Goal: Check status: Check status

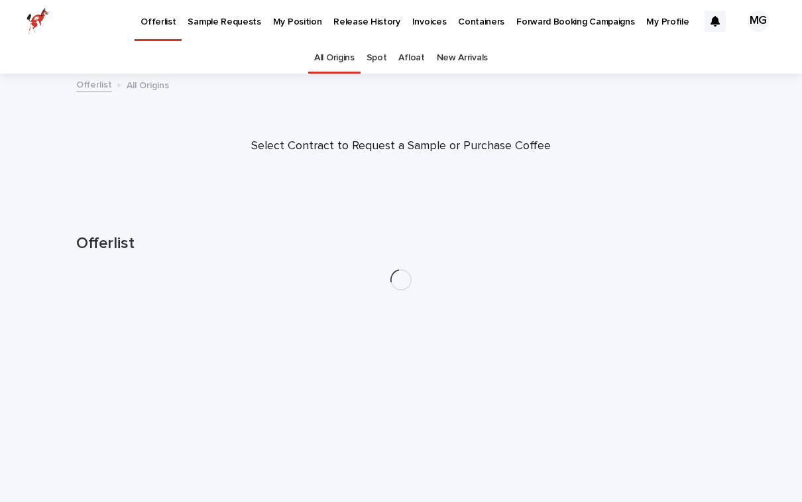
click at [273, 16] on p "My Position" at bounding box center [297, 14] width 49 height 28
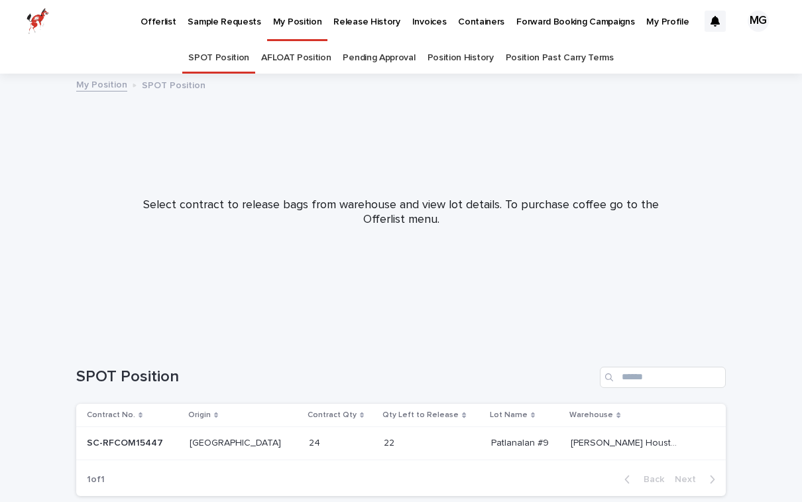
click at [307, 60] on link "AFLOAT Position" at bounding box center [296, 57] width 70 height 31
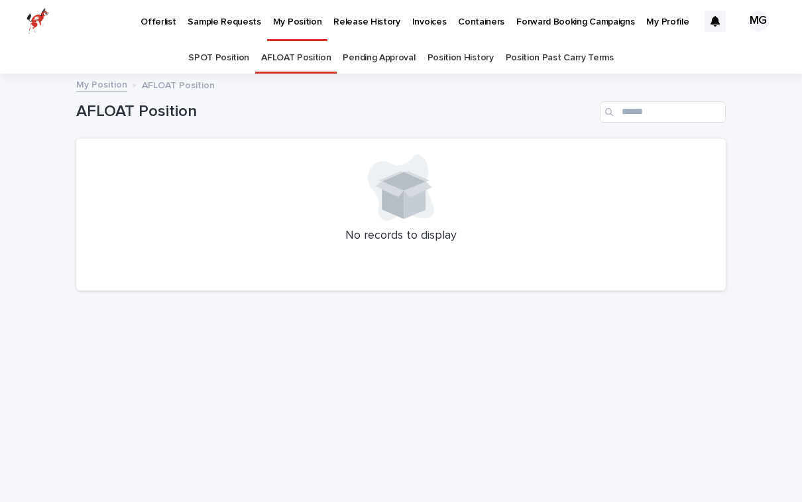
click at [368, 62] on link "Pending Approval" at bounding box center [379, 57] width 72 height 31
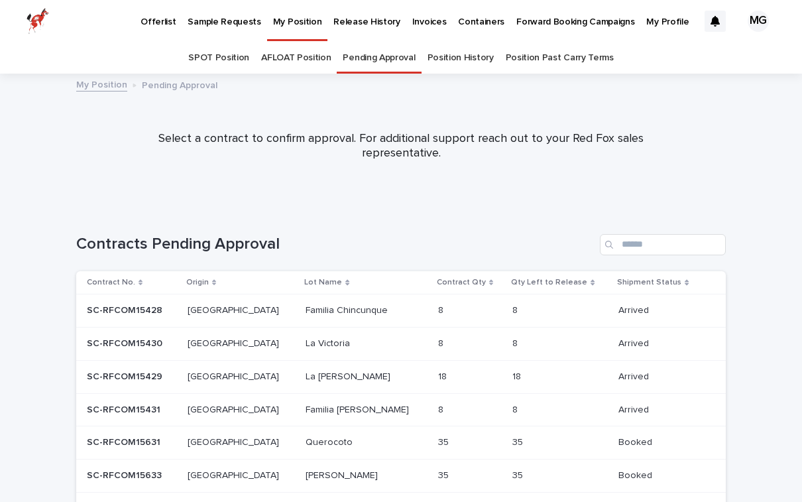
click at [423, 62] on div "Position History" at bounding box center [460, 57] width 78 height 31
click at [443, 57] on link "Position History" at bounding box center [460, 57] width 66 height 31
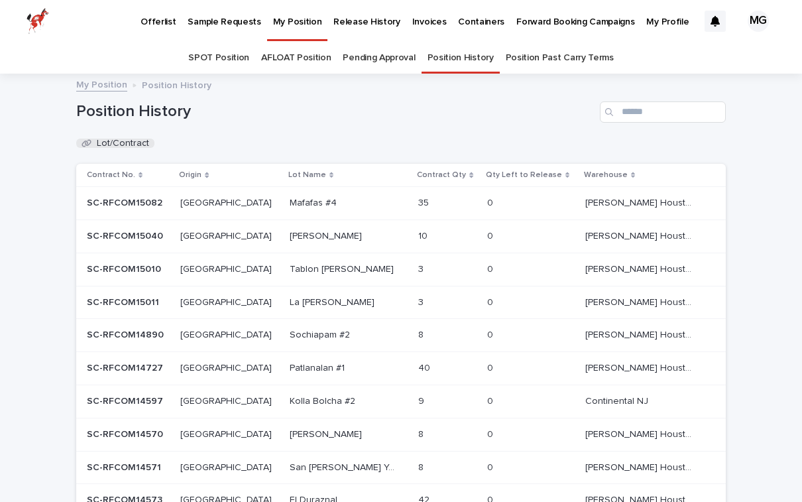
click at [165, 21] on p "Offerlist" at bounding box center [157, 14] width 35 height 28
